Goal: Obtain resource: Download file/media

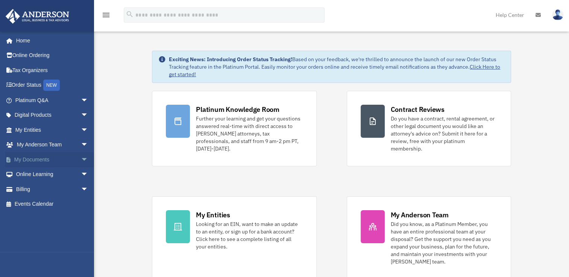
click at [81, 157] on span "arrow_drop_down" at bounding box center [88, 159] width 15 height 15
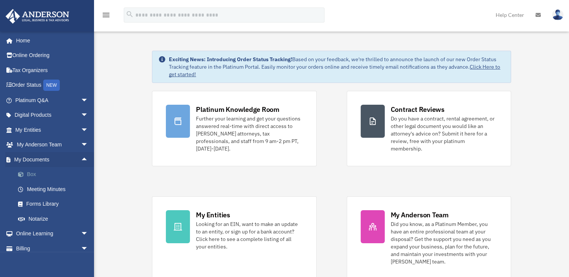
click at [29, 175] on link "Box" at bounding box center [55, 174] width 89 height 15
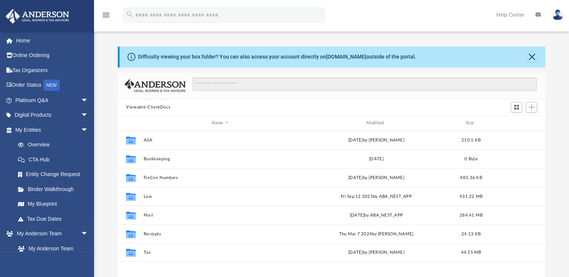
scroll to position [165, 421]
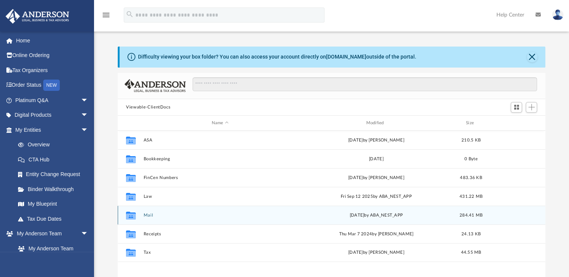
click at [148, 217] on button "Mail" at bounding box center [220, 215] width 153 height 5
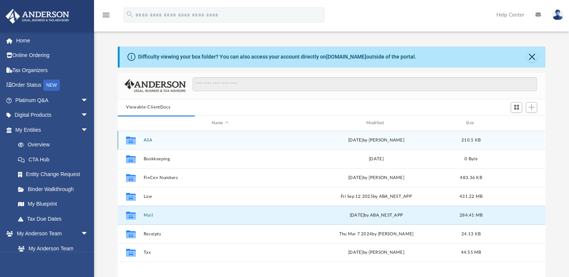
scroll to position [142, 421]
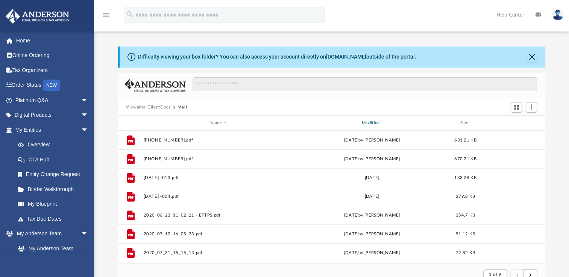
click at [371, 121] on div "Modified" at bounding box center [371, 123] width 150 height 7
click at [370, 123] on div "Modified" at bounding box center [371, 123] width 150 height 7
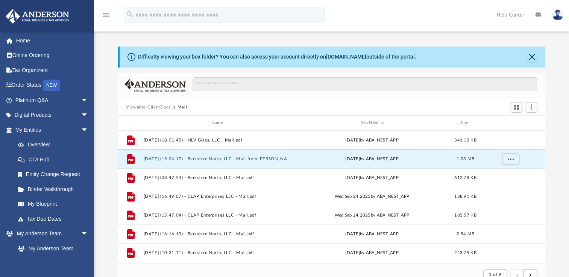
click at [277, 160] on button "[DATE] (15:04:17) - Berkshire North, LLC - Mail from [PERSON_NAME].pdf" at bounding box center [219, 159] width 150 height 5
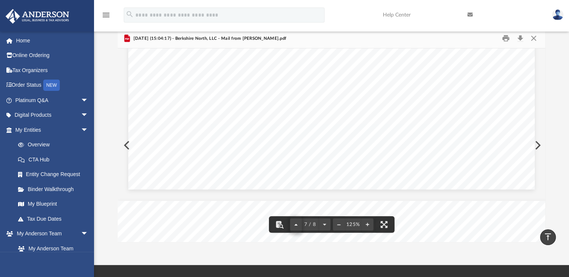
scroll to position [0, 0]
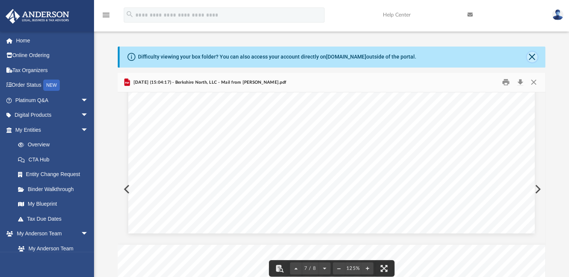
click at [532, 61] on button "Close" at bounding box center [531, 57] width 11 height 11
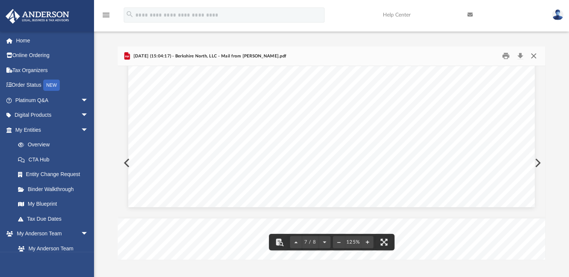
click at [535, 57] on button "Close" at bounding box center [533, 56] width 14 height 12
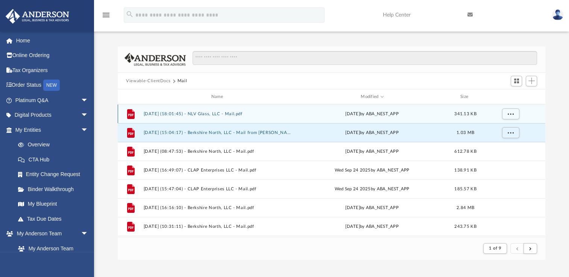
click at [224, 113] on button "[DATE] (18:01:45) - NLV Glass, LLC - Mail.pdf" at bounding box center [219, 114] width 150 height 5
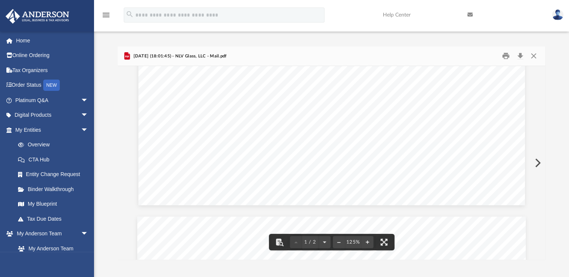
scroll to position [129, 0]
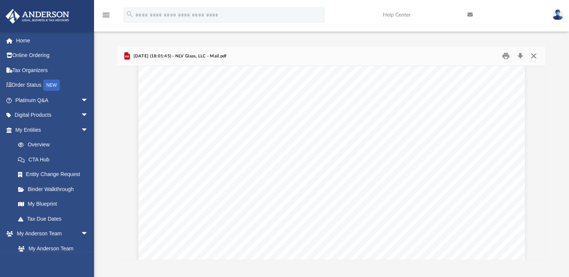
click at [531, 56] on button "Close" at bounding box center [533, 56] width 14 height 12
